Goal: Information Seeking & Learning: Learn about a topic

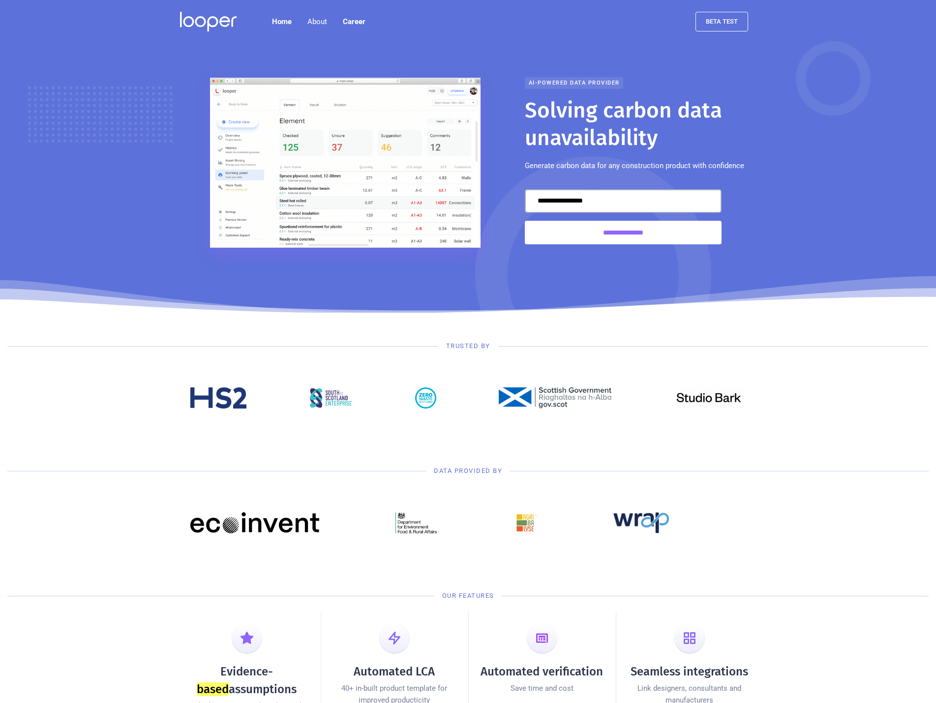
click at [51, 395] on div at bounding box center [468, 398] width 936 height 80
click at [304, 28] on div "About" at bounding box center [317, 22] width 35 height 20
click at [321, 56] on link "About us" at bounding box center [321, 53] width 47 height 22
click at [320, 78] on link "Contact" at bounding box center [321, 75] width 47 height 22
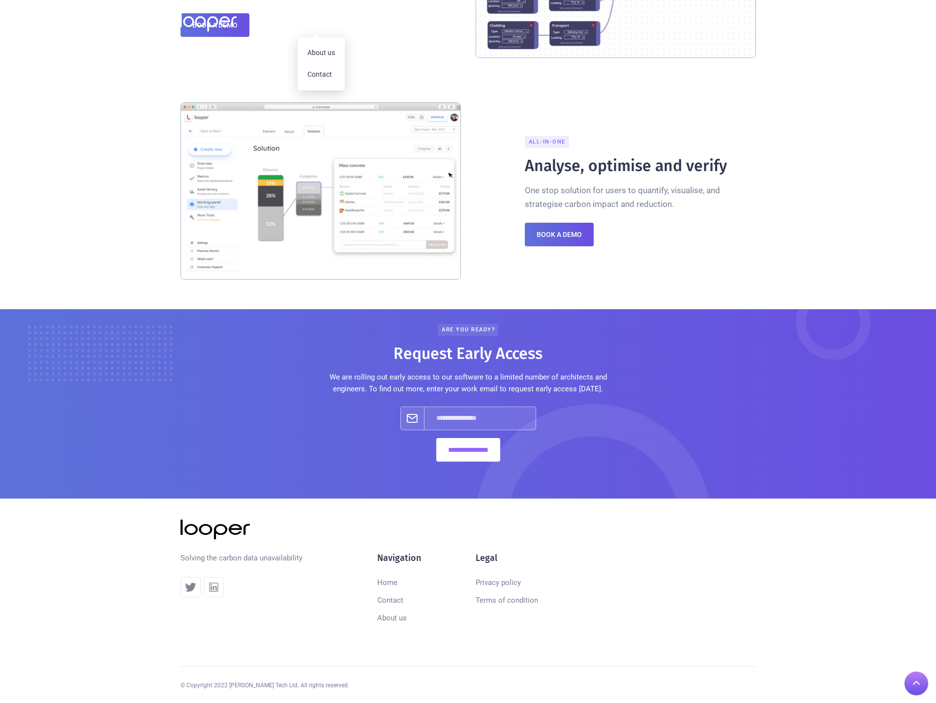
scroll to position [889, 0]
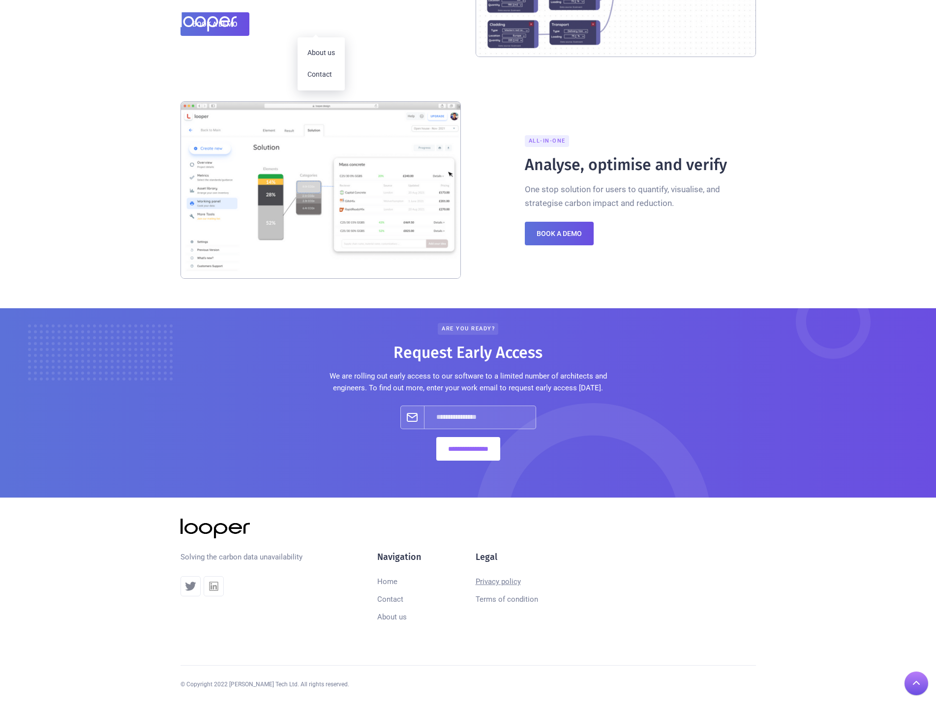
click at [490, 582] on link "Privacy policy" at bounding box center [498, 582] width 45 height 18
click at [511, 593] on link "Terms of condition" at bounding box center [507, 600] width 62 height 18
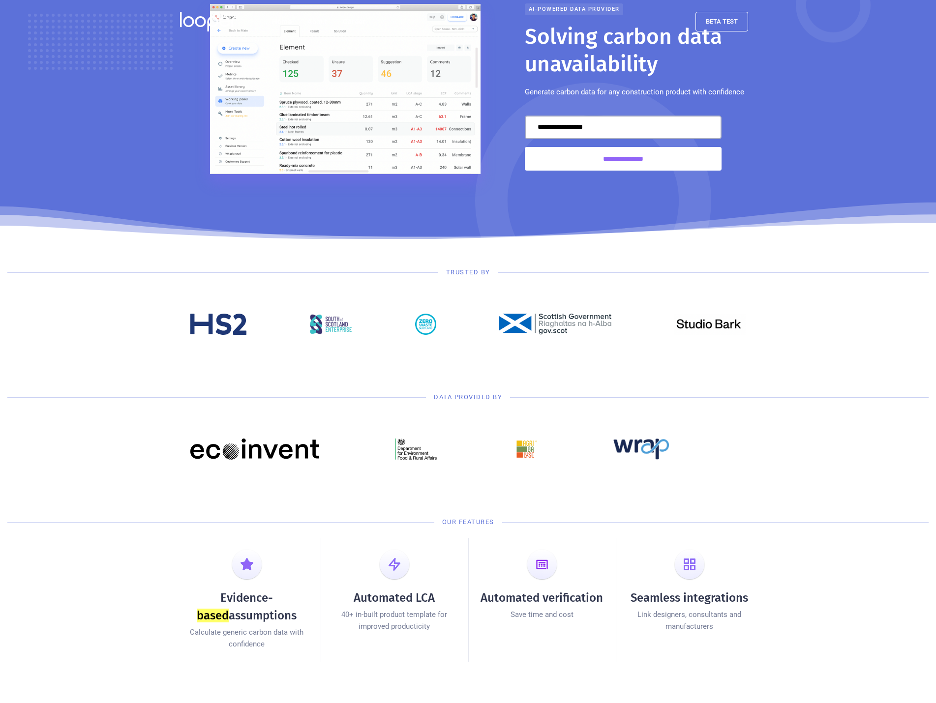
scroll to position [0, 0]
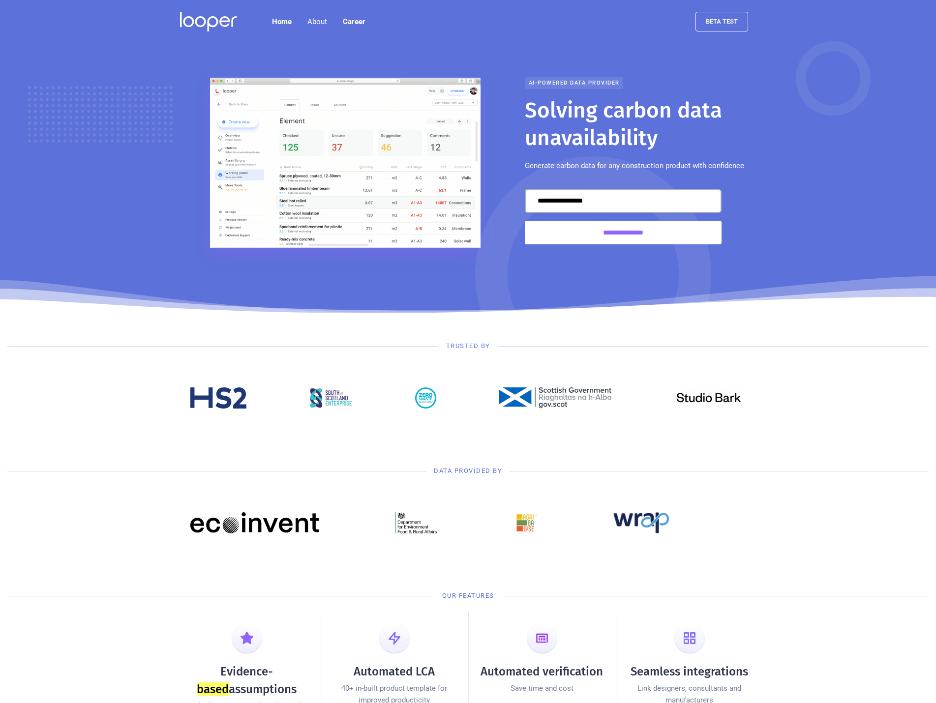
click at [628, 120] on h1 "Solving carbon data unavailability" at bounding box center [640, 124] width 231 height 55
drag, startPoint x: 631, startPoint y: 120, endPoint x: 675, endPoint y: 111, distance: 45.1
click at [675, 111] on h1 "Solving carbon data unavailability" at bounding box center [640, 124] width 231 height 55
copy h1 "carbon data"
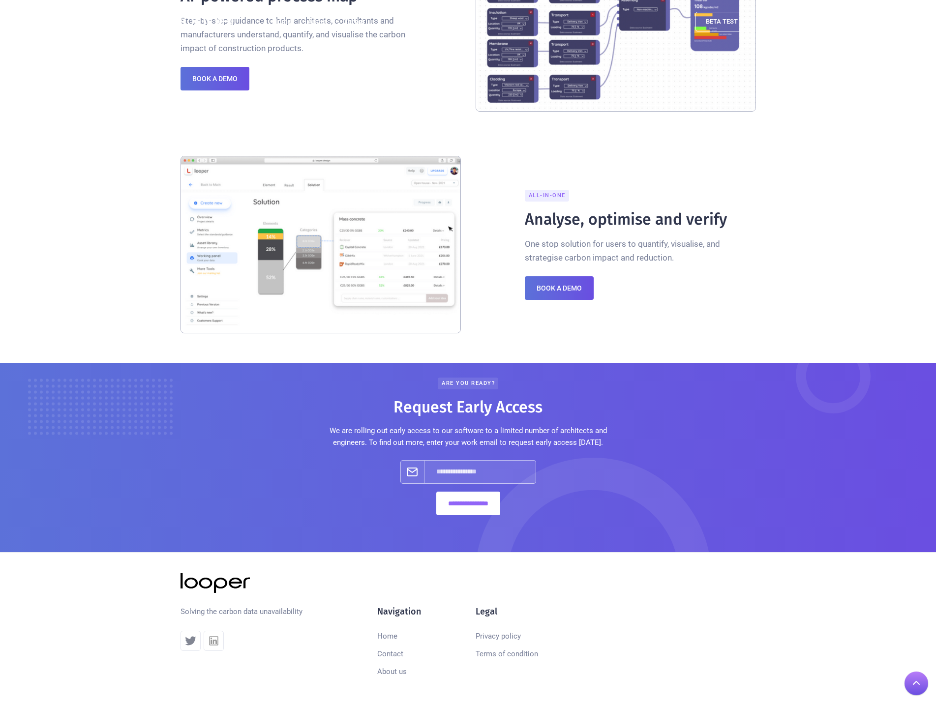
scroll to position [889, 0]
